Goal: Task Accomplishment & Management: Use online tool/utility

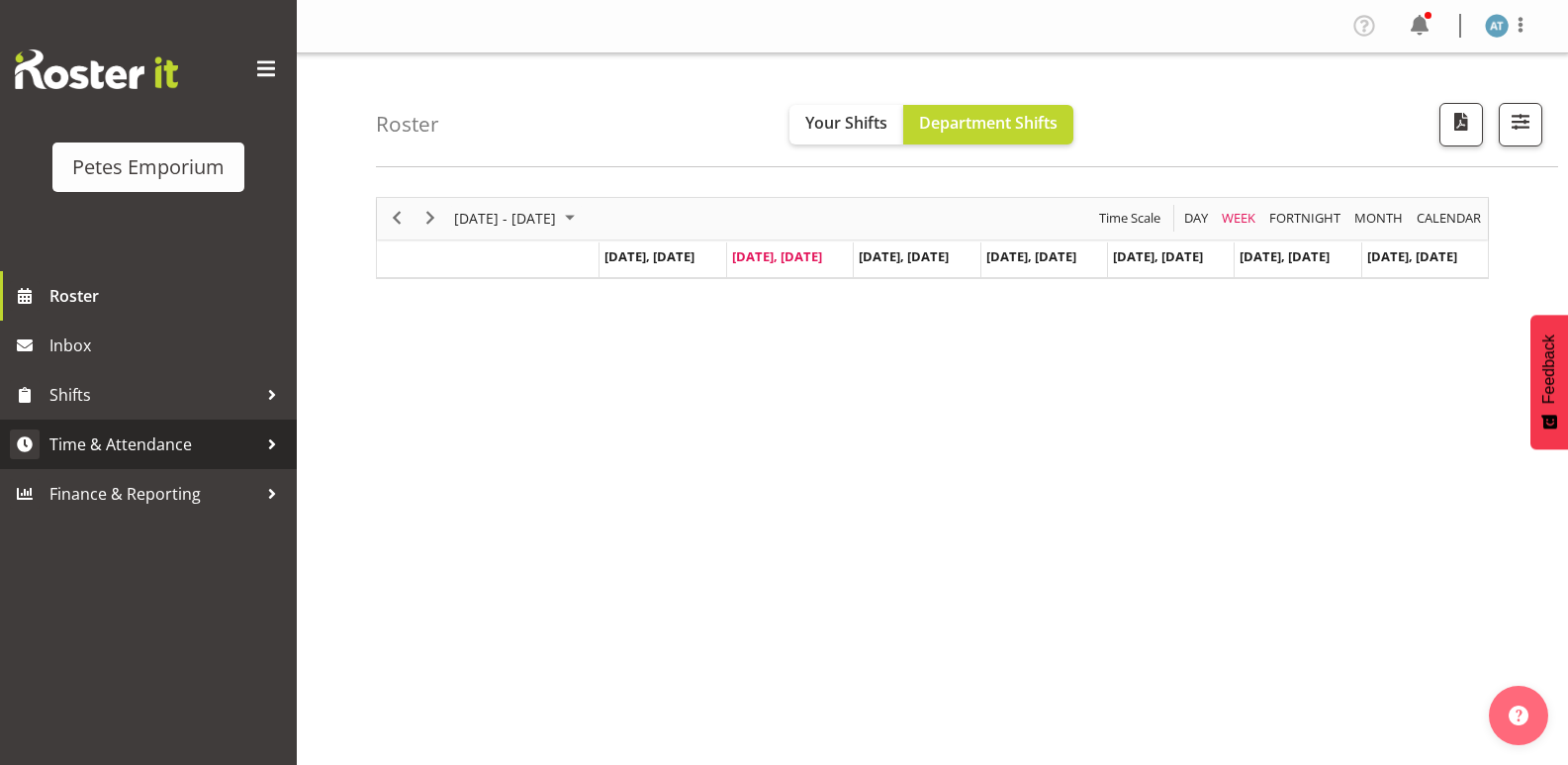
click at [167, 440] on span "Time & Attendance" at bounding box center [154, 444] width 208 height 30
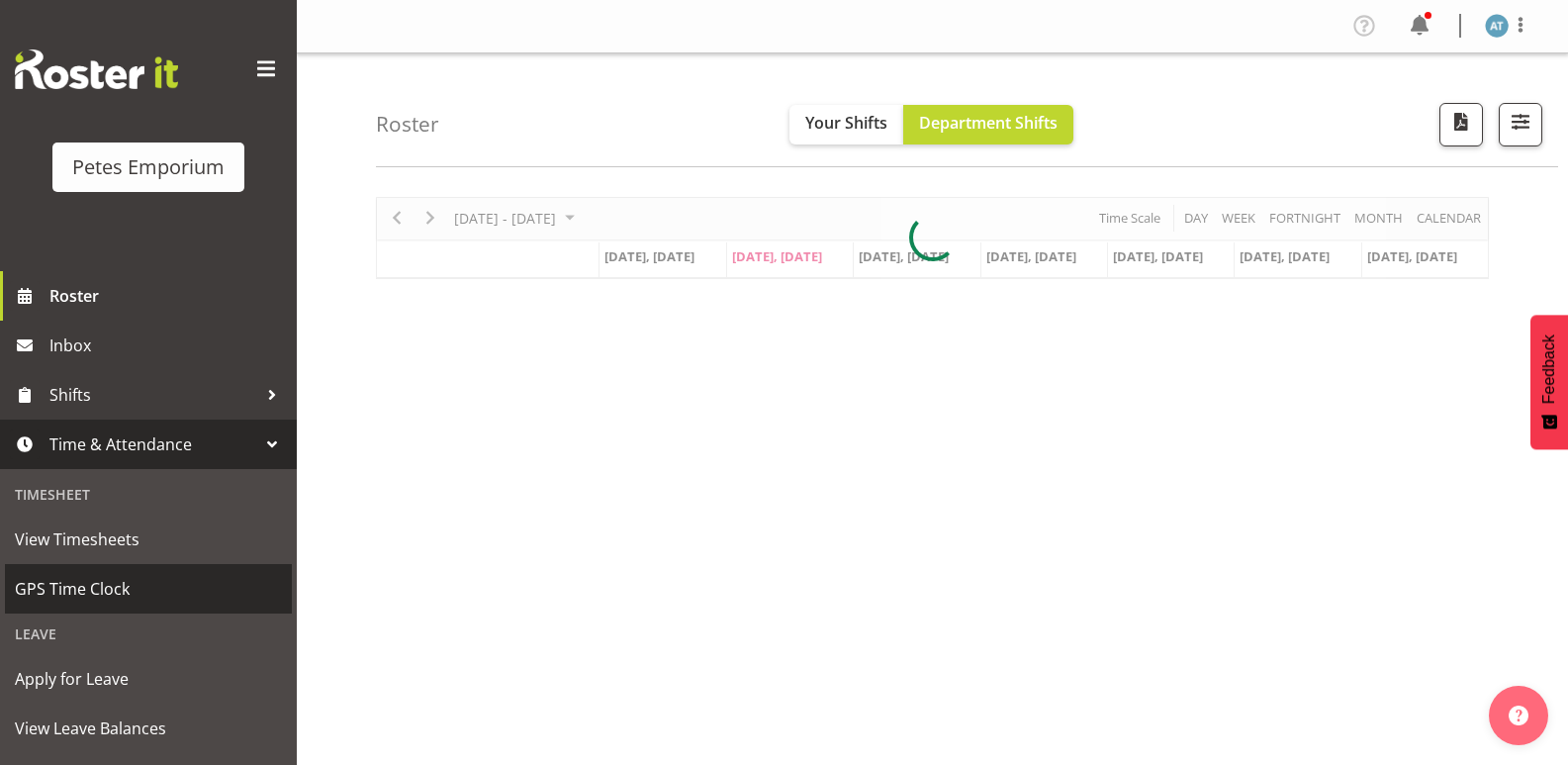
click at [188, 585] on span "GPS Time Clock" at bounding box center [148, 589] width 267 height 30
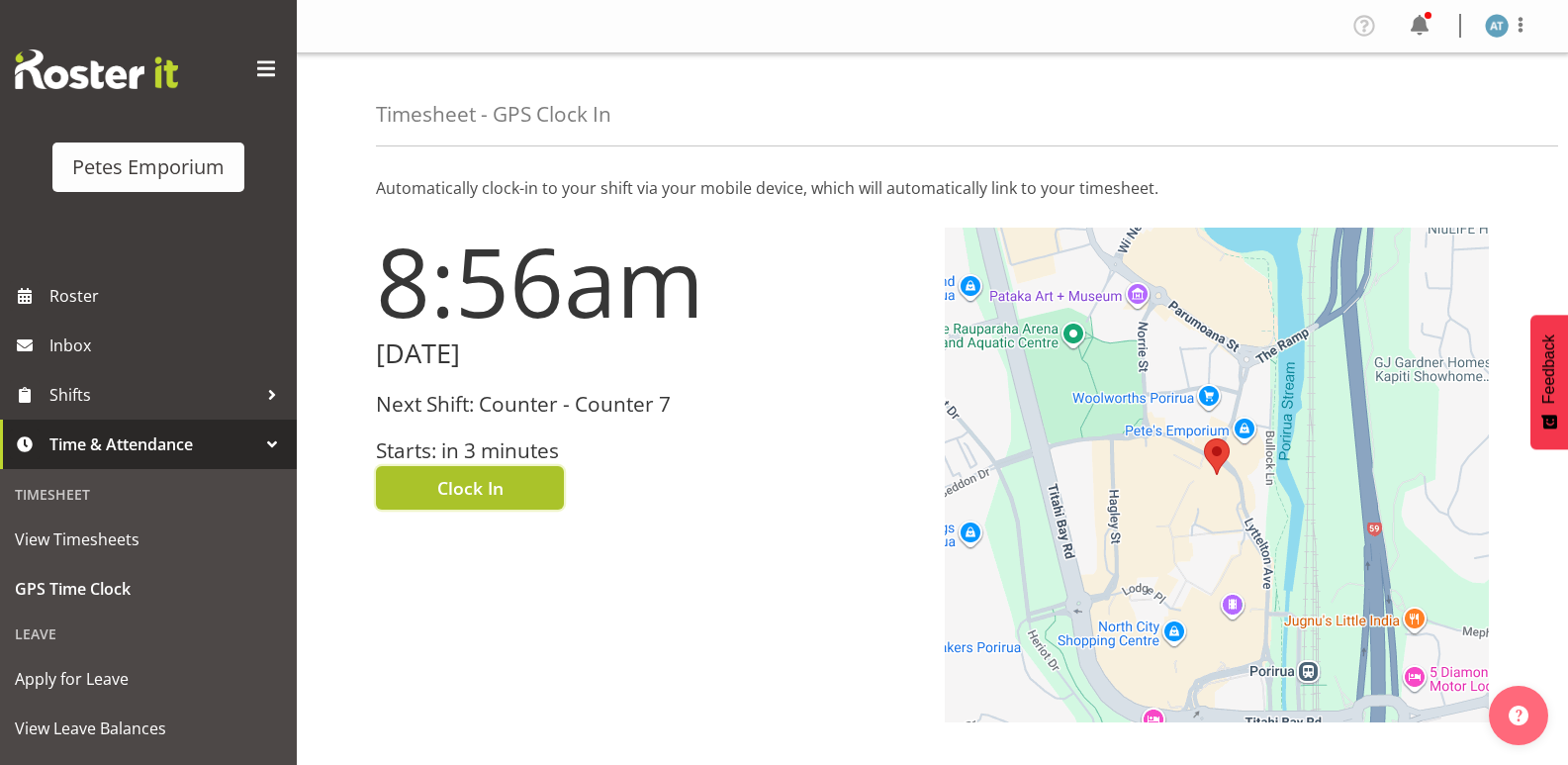
click at [487, 477] on span "Clock In" at bounding box center [470, 487] width 66 height 26
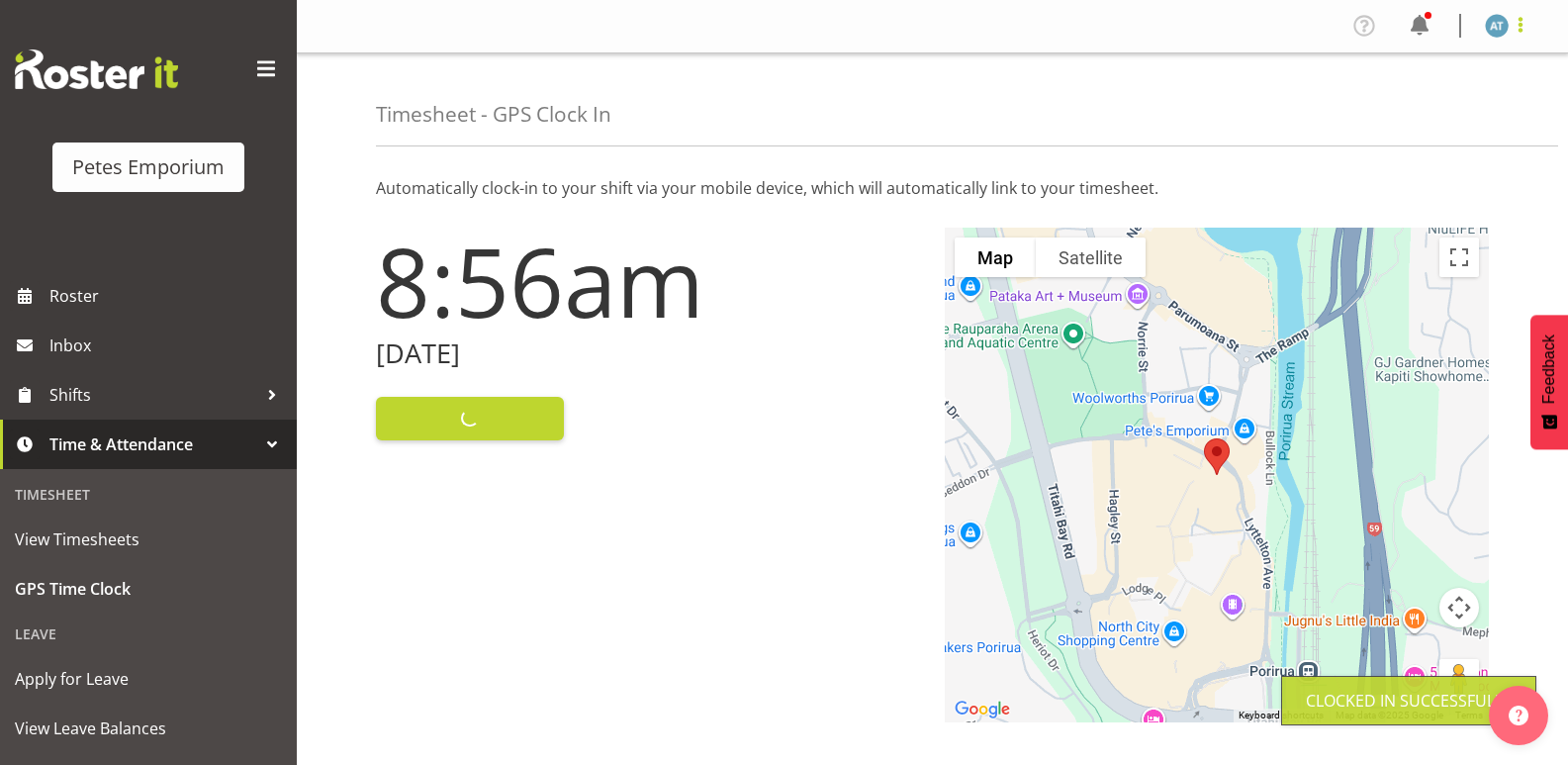
click at [1522, 19] on span at bounding box center [1521, 25] width 24 height 24
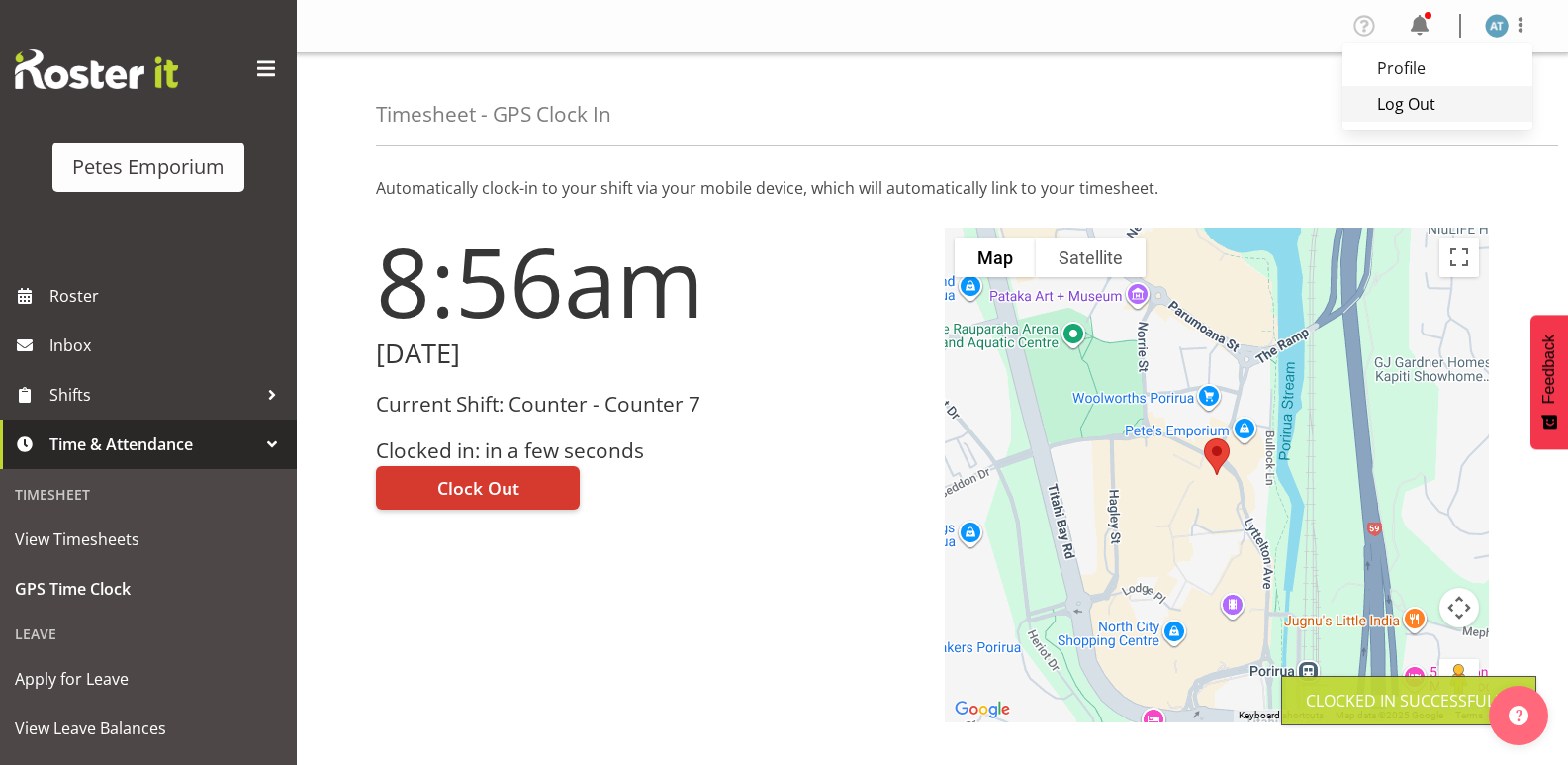
click at [1477, 101] on link "Log Out" at bounding box center [1437, 104] width 190 height 36
